Goal: Task Accomplishment & Management: Manage account settings

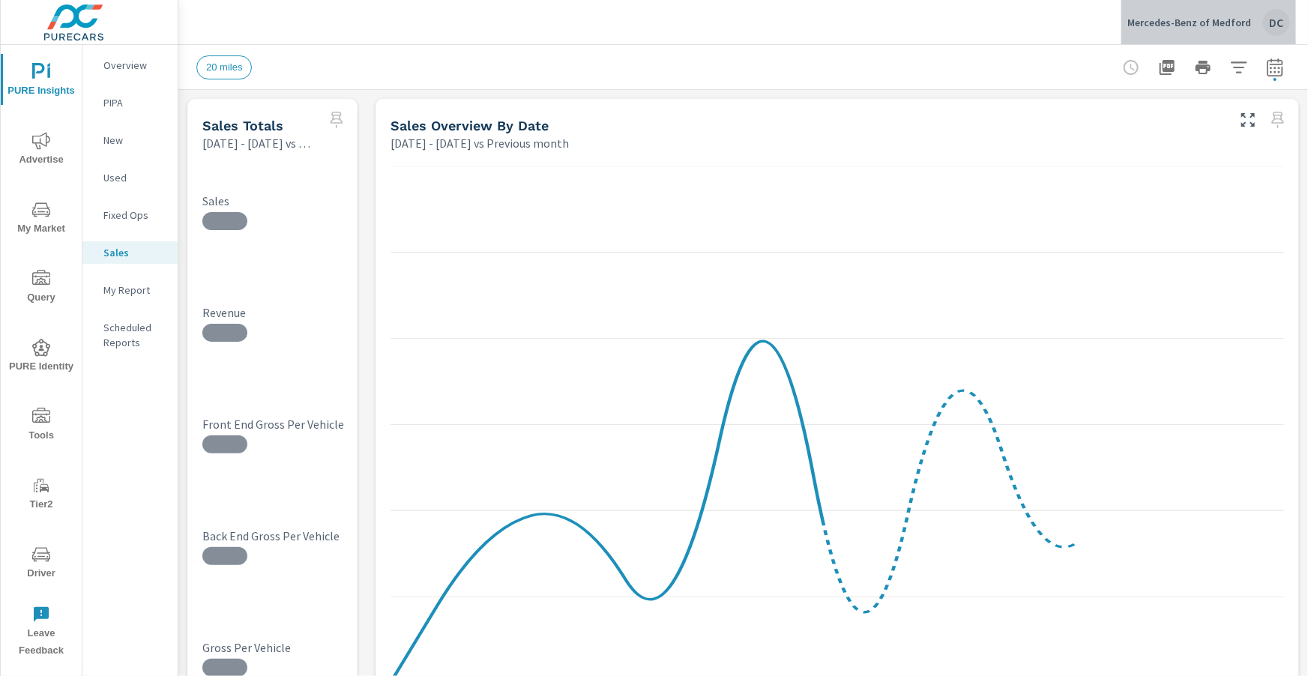
click at [980, 30] on div "Mercedes-Benz of Medford DC" at bounding box center [1208, 22] width 163 height 27
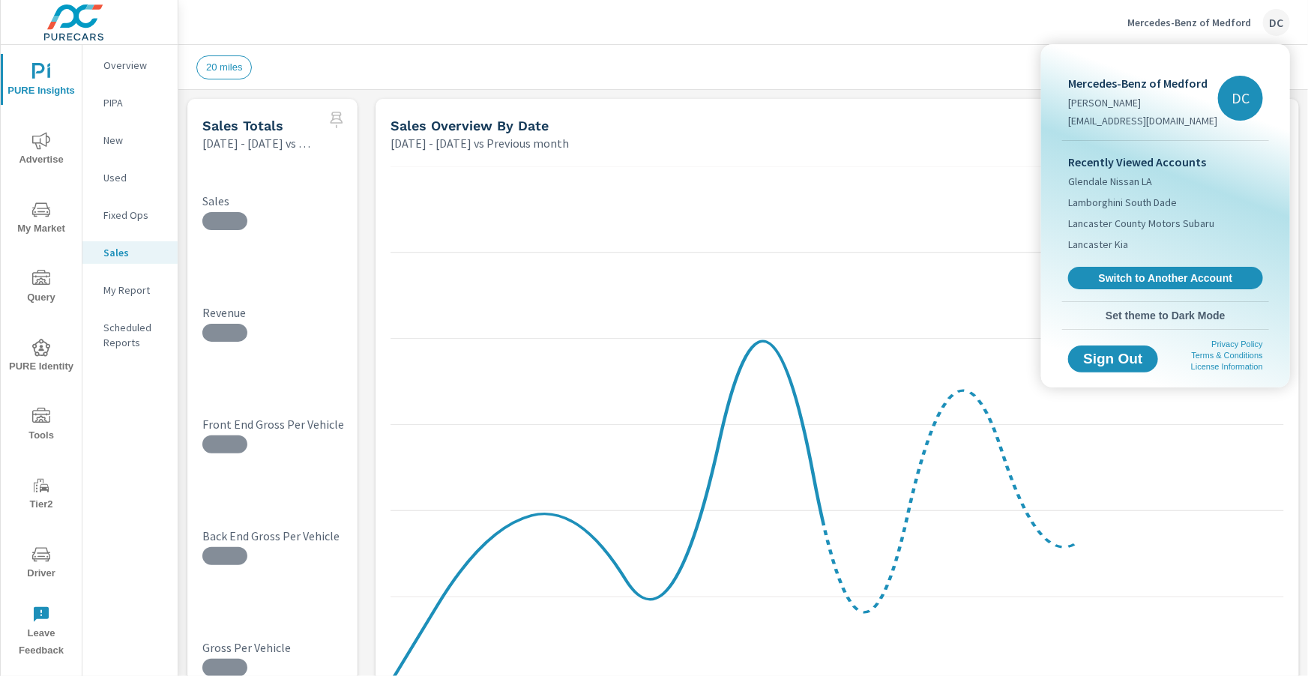
click at [980, 278] on span "Switch to Another Account" at bounding box center [1165, 277] width 178 height 13
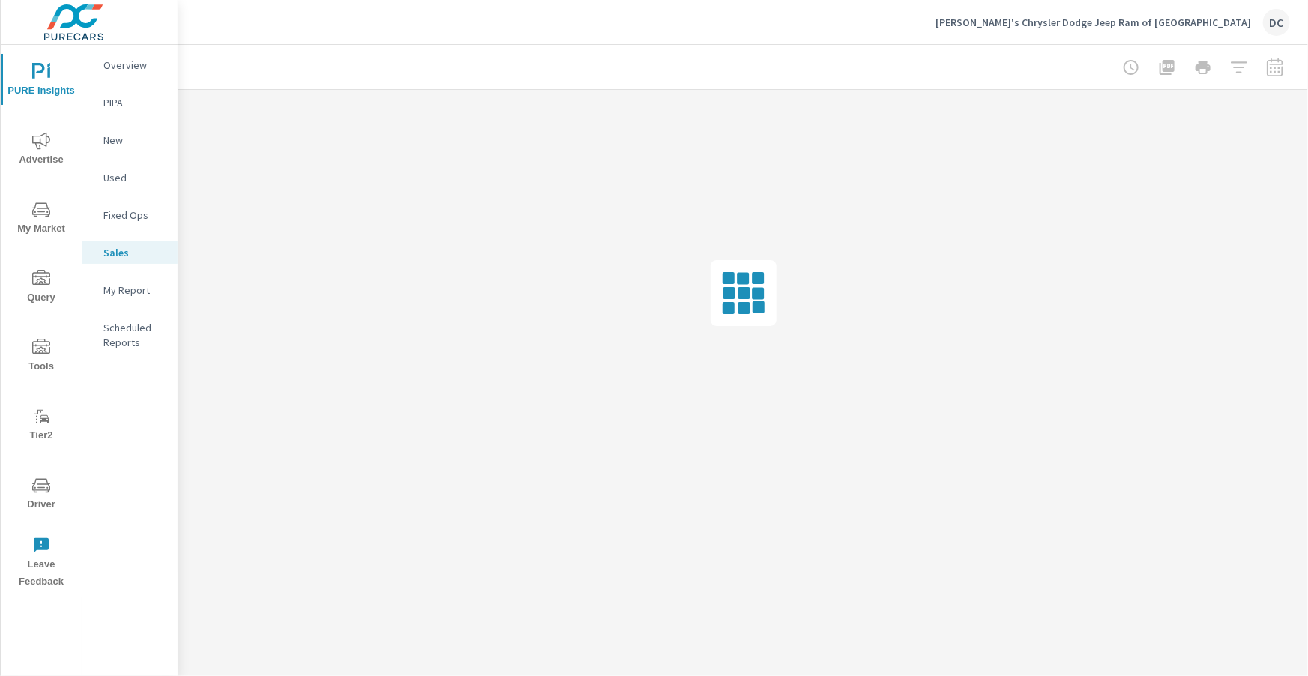
click at [52, 150] on span "Advertise" at bounding box center [41, 150] width 72 height 37
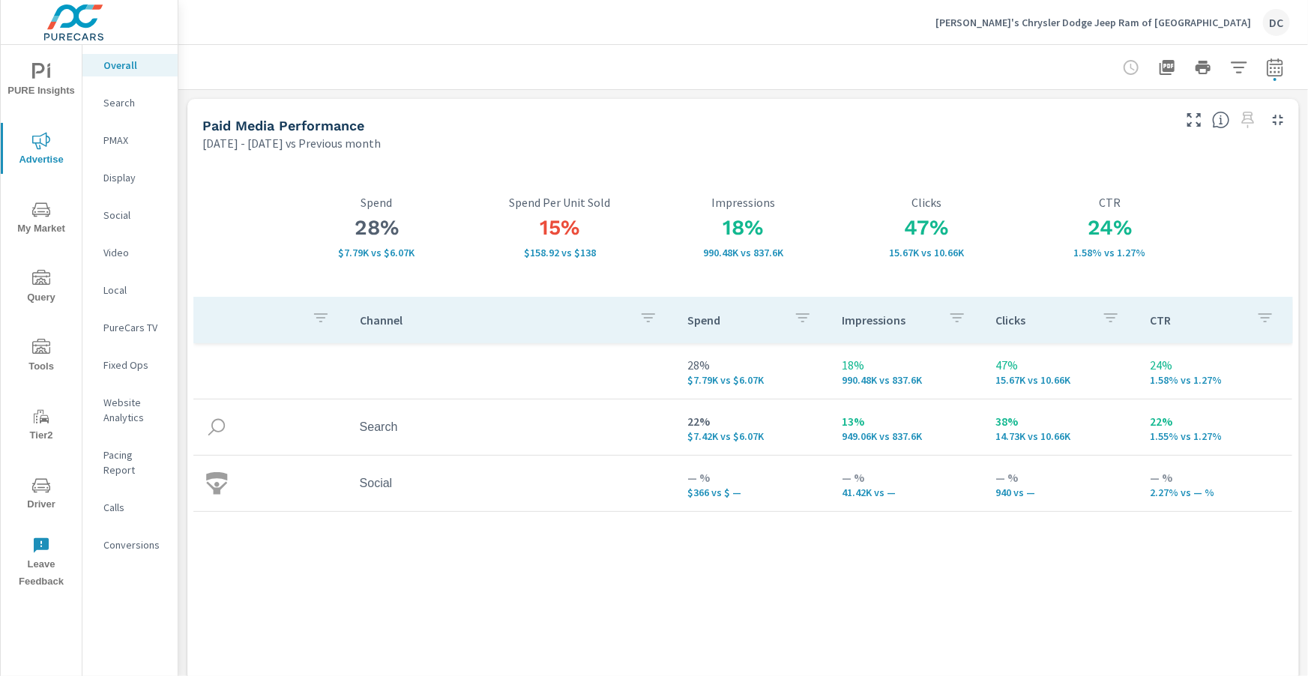
click at [1266, 64] on icon "button" at bounding box center [1275, 67] width 18 height 18
select select "Previous month"
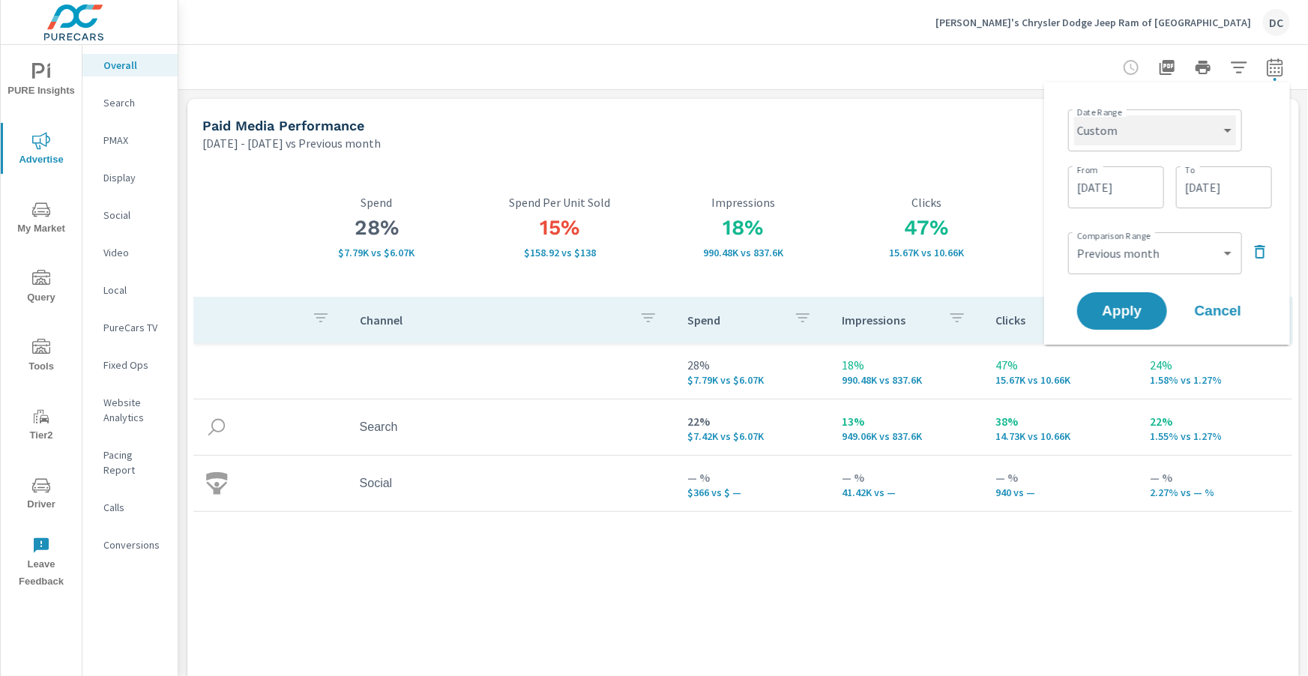
click at [1209, 137] on select "Custom Yesterday Last week Last 7 days Last 14 days Last 30 days Last 45 days L…" at bounding box center [1155, 130] width 162 height 30
click at [1074, 115] on select "Custom Yesterday Last week Last 7 days Last 14 days Last 30 days Last 45 days L…" at bounding box center [1155, 130] width 162 height 30
select select "Month to date"
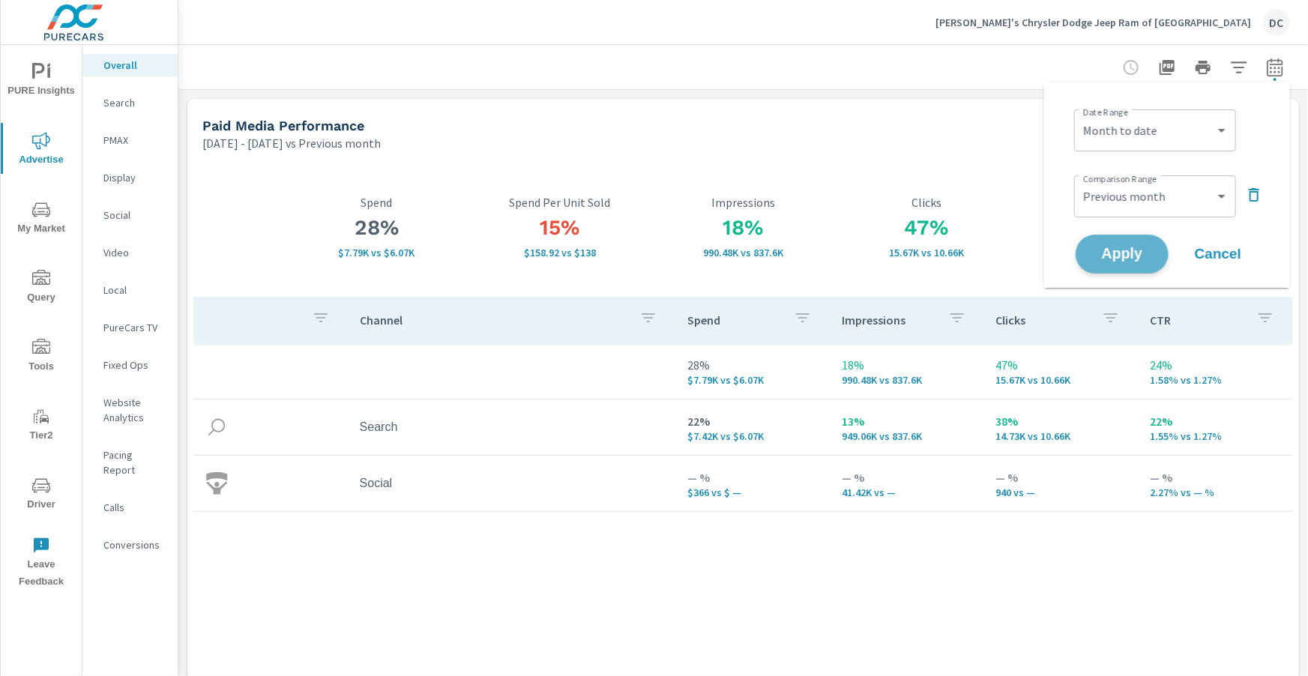
click at [1130, 256] on span "Apply" at bounding box center [1121, 254] width 61 height 14
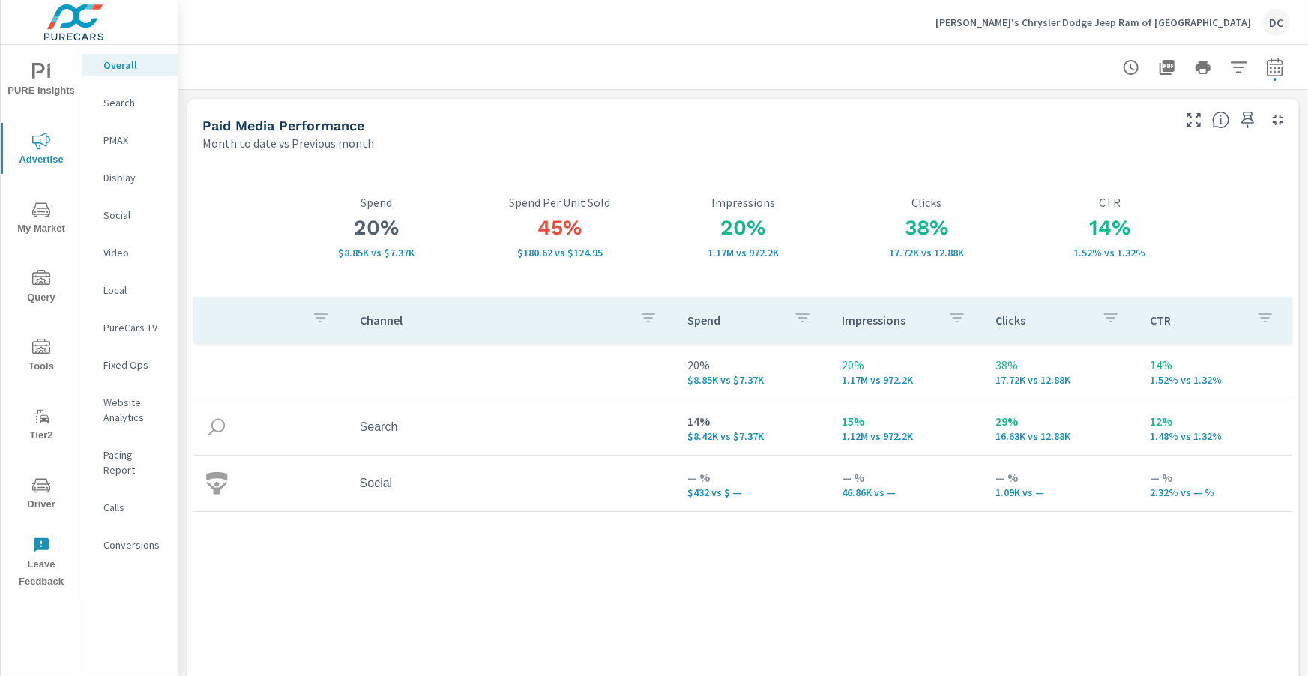
click at [41, 78] on icon "nav menu" at bounding box center [41, 72] width 18 height 18
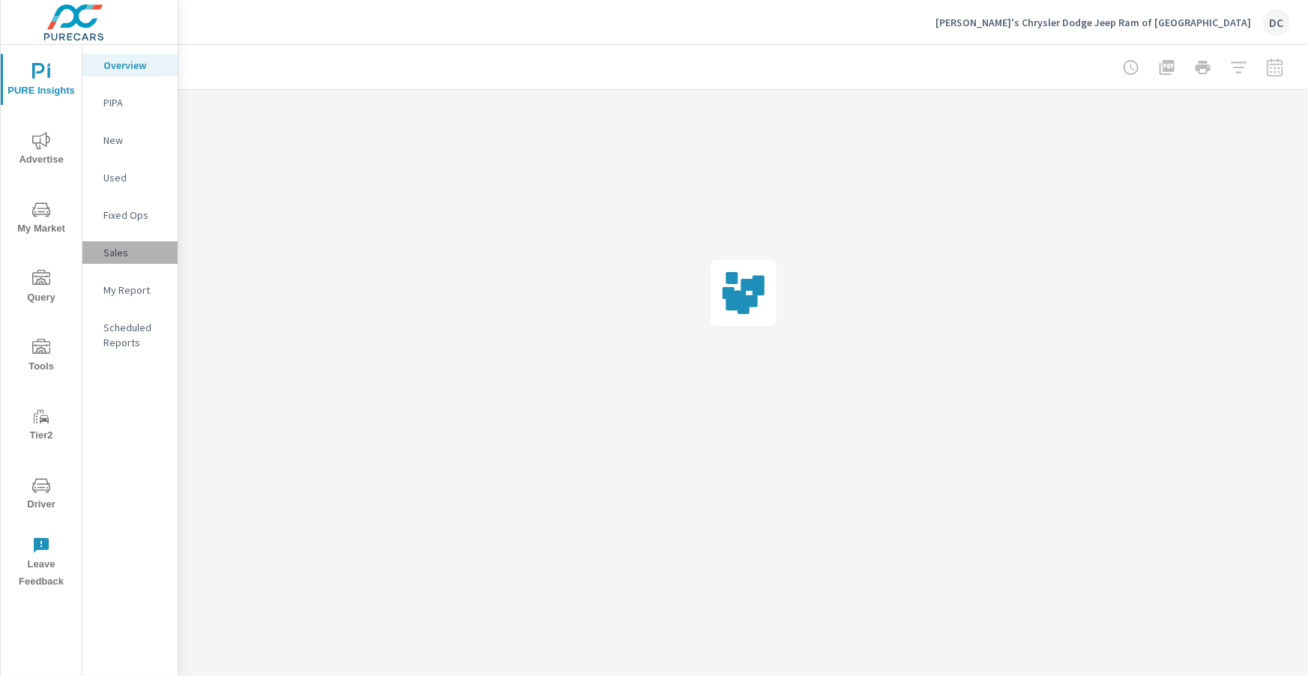
click at [127, 248] on p "Sales" at bounding box center [134, 252] width 62 height 15
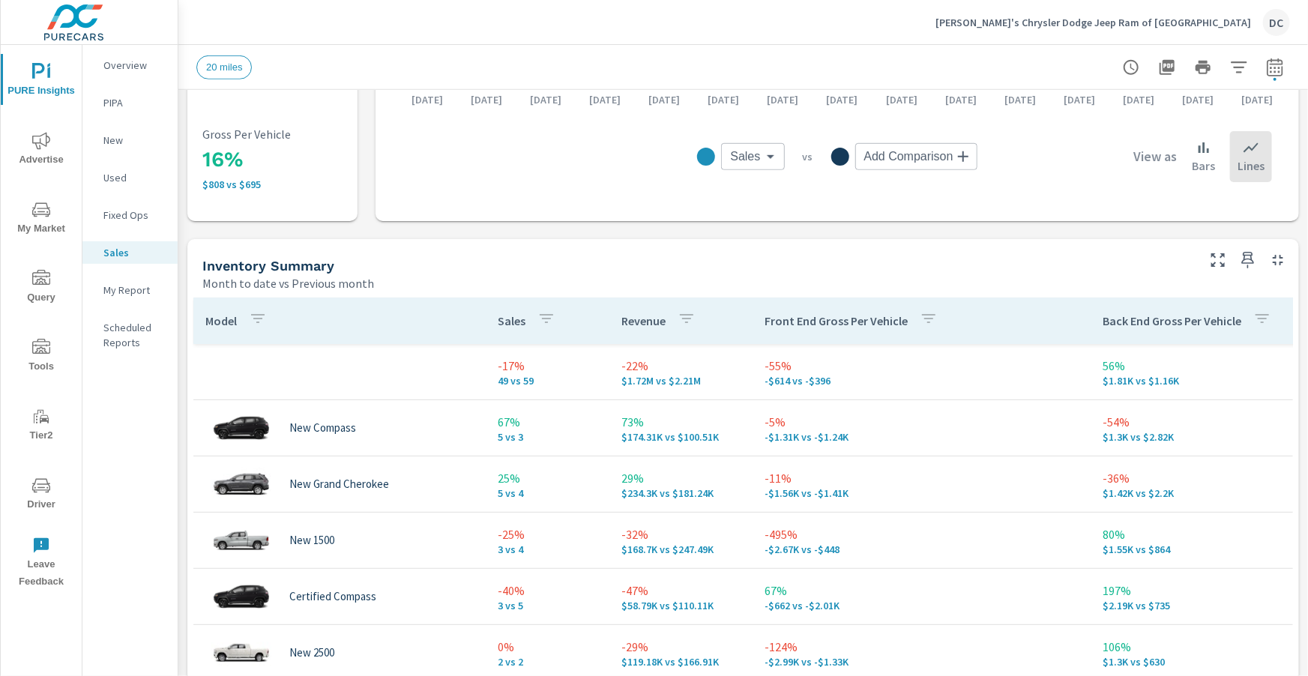
scroll to position [502, 0]
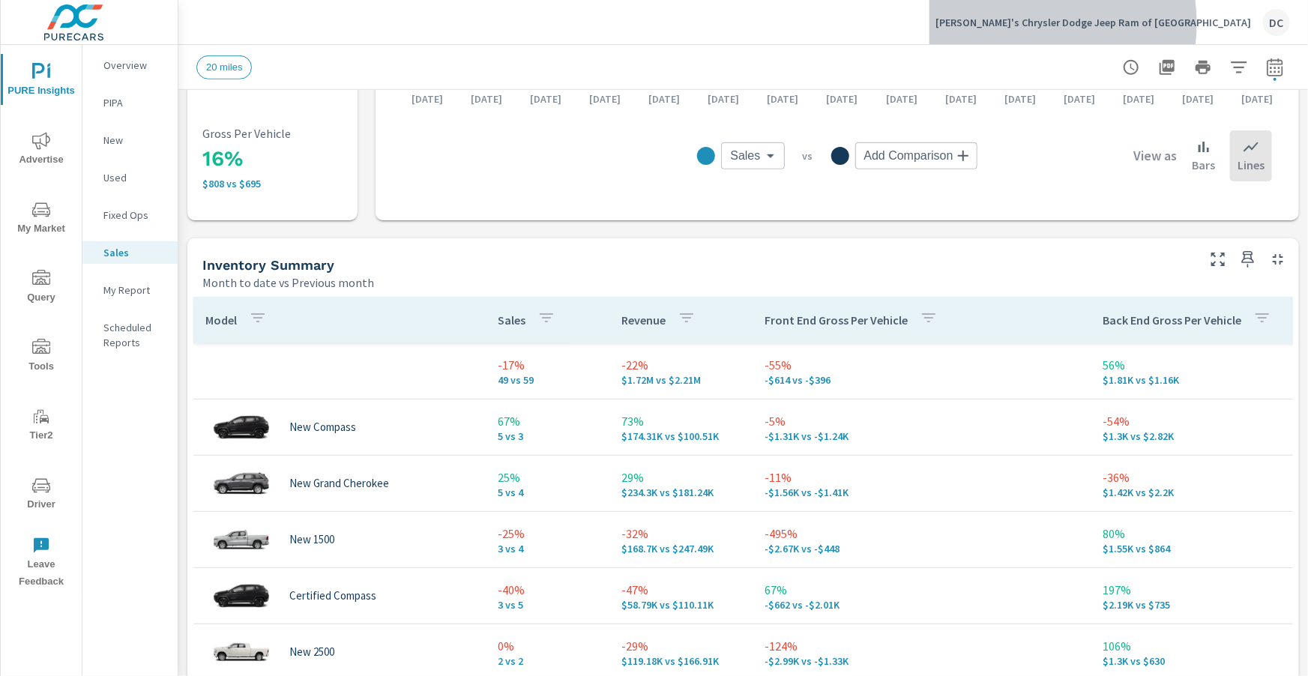
click at [1124, 23] on p "Wally's Chrysler Dodge Jeep Ram of Amsterdam" at bounding box center [1092, 22] width 315 height 13
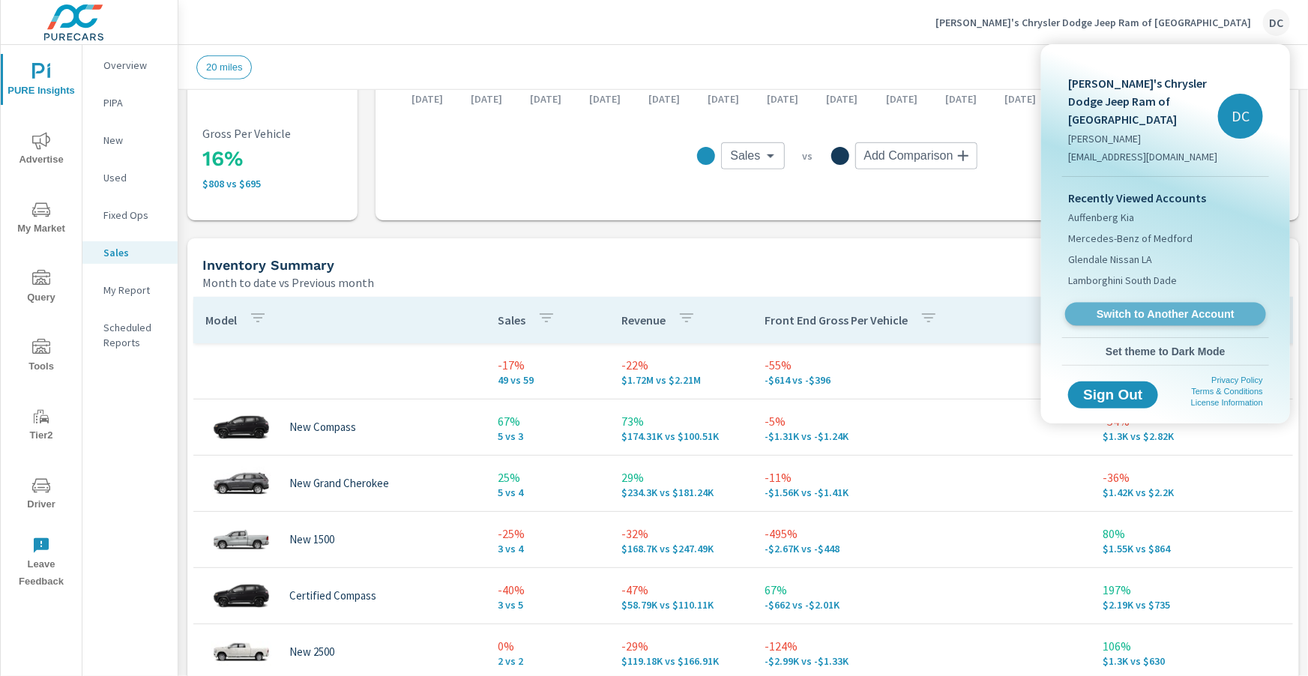
click at [1200, 307] on span "Switch to Another Account" at bounding box center [1165, 314] width 184 height 14
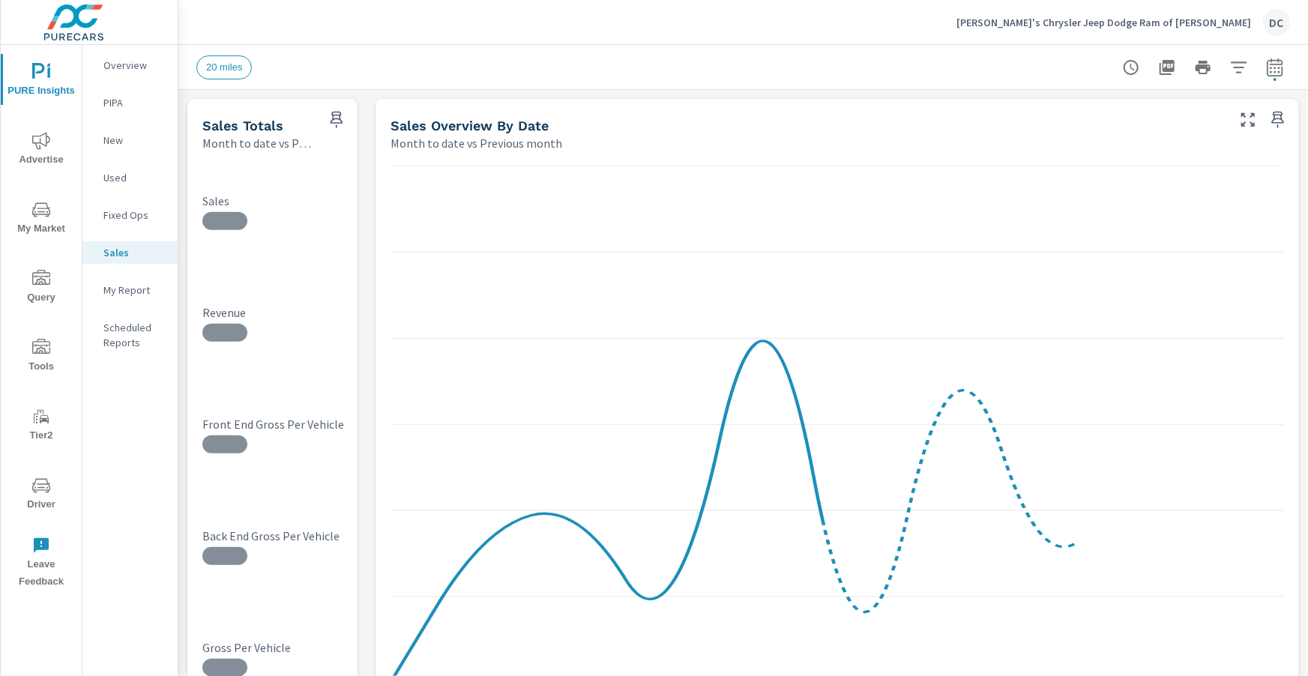
click at [51, 137] on span "Advertise" at bounding box center [41, 150] width 72 height 37
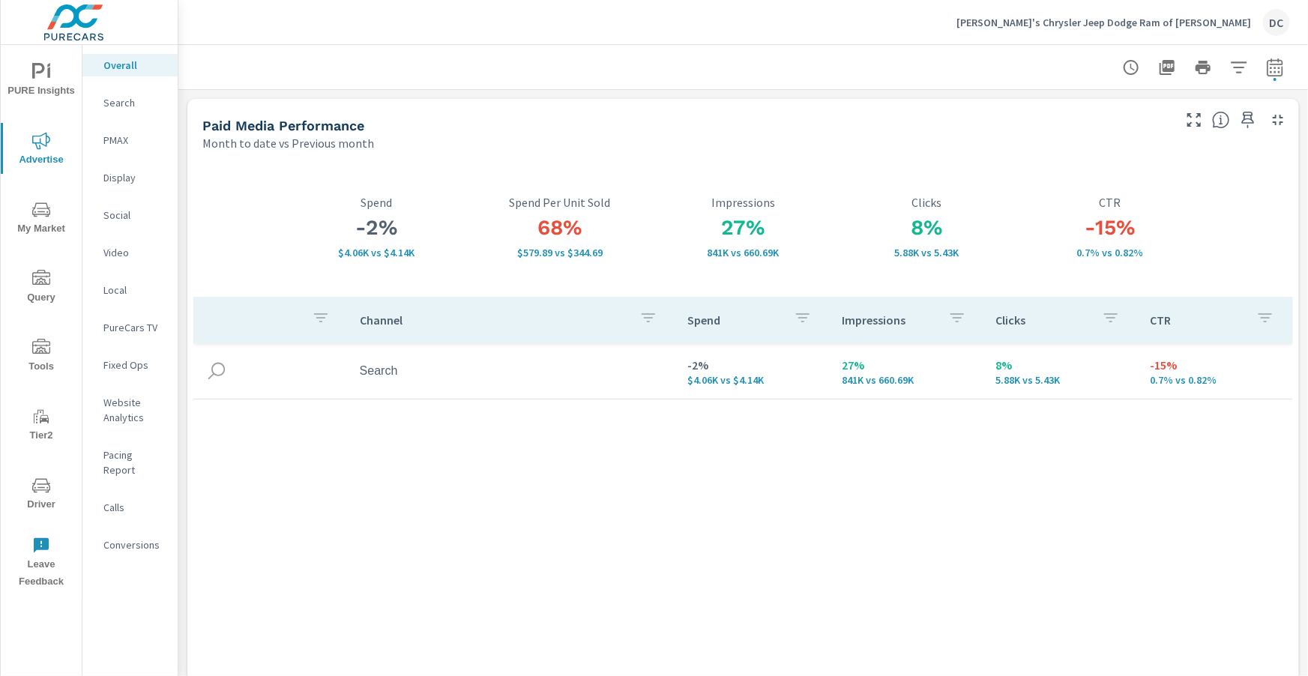
click at [1269, 63] on icon "button" at bounding box center [1275, 67] width 18 height 18
select select "Month to date"
select select "Previous month"
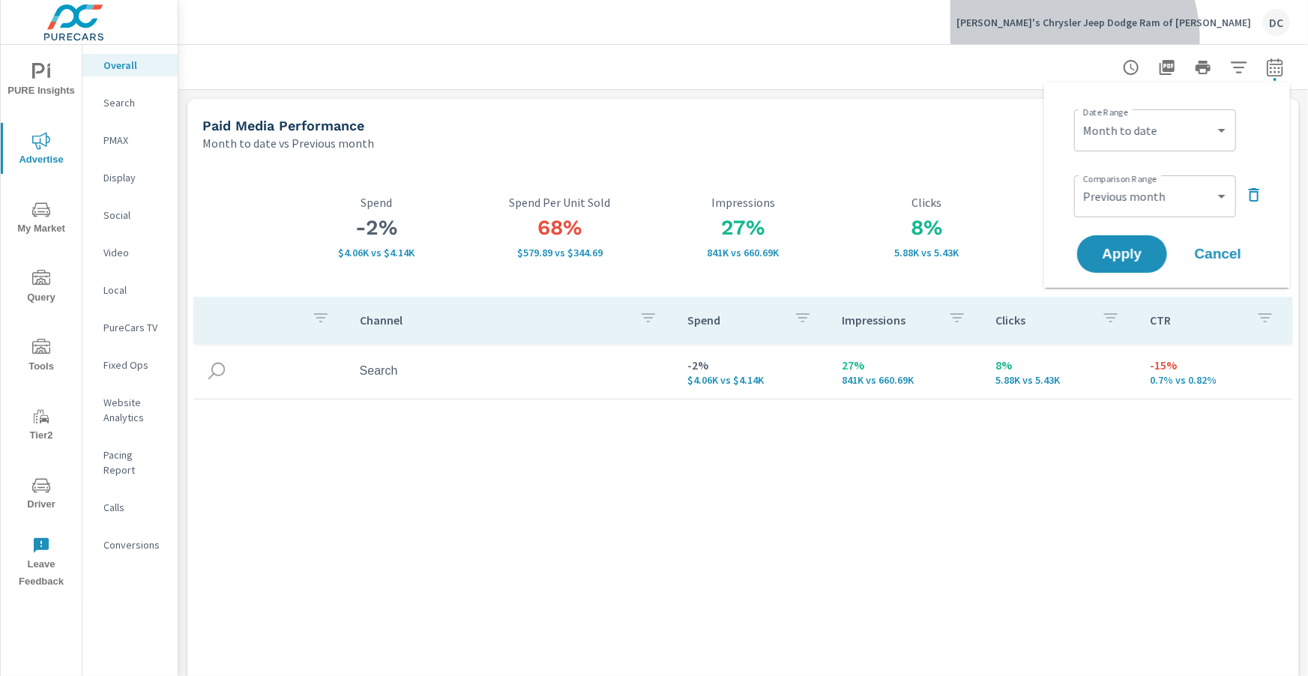
click at [1156, 38] on button "Wally's Chrysler Jeep Dodge Ram of Adams DC" at bounding box center [1122, 22] width 345 height 44
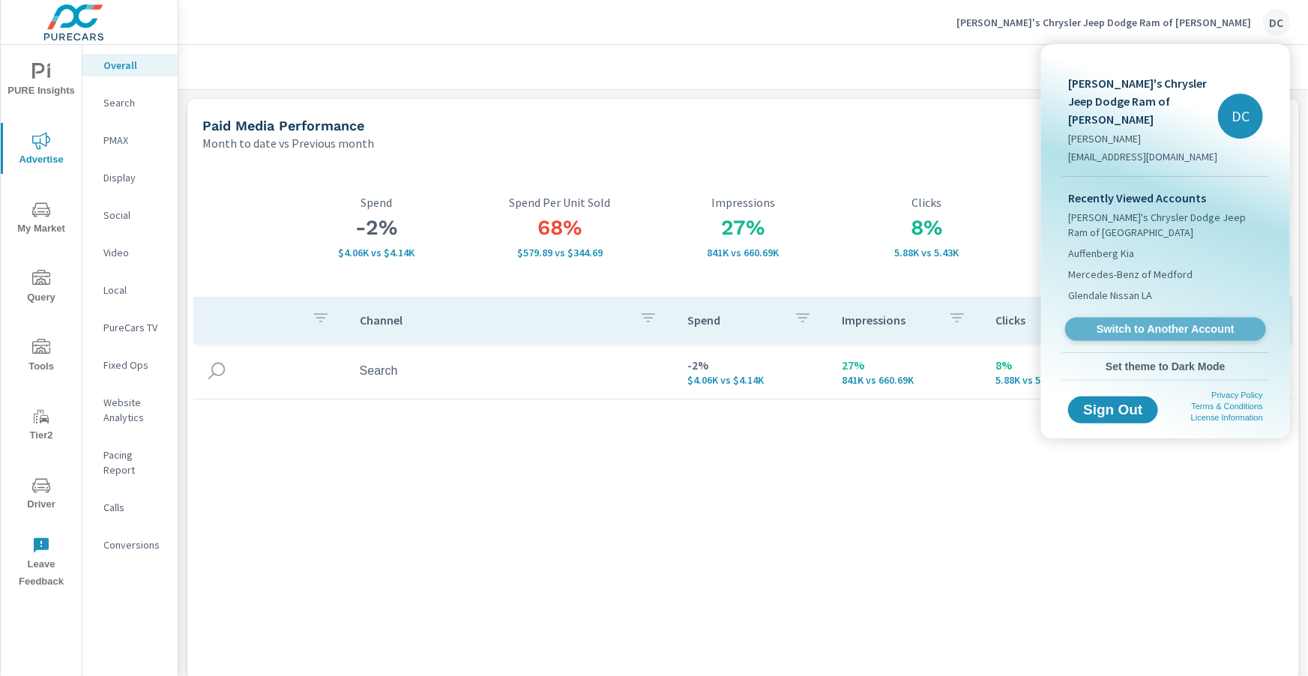
click at [1165, 322] on span "Switch to Another Account" at bounding box center [1165, 329] width 184 height 14
